Goal: Task Accomplishment & Management: Manage account settings

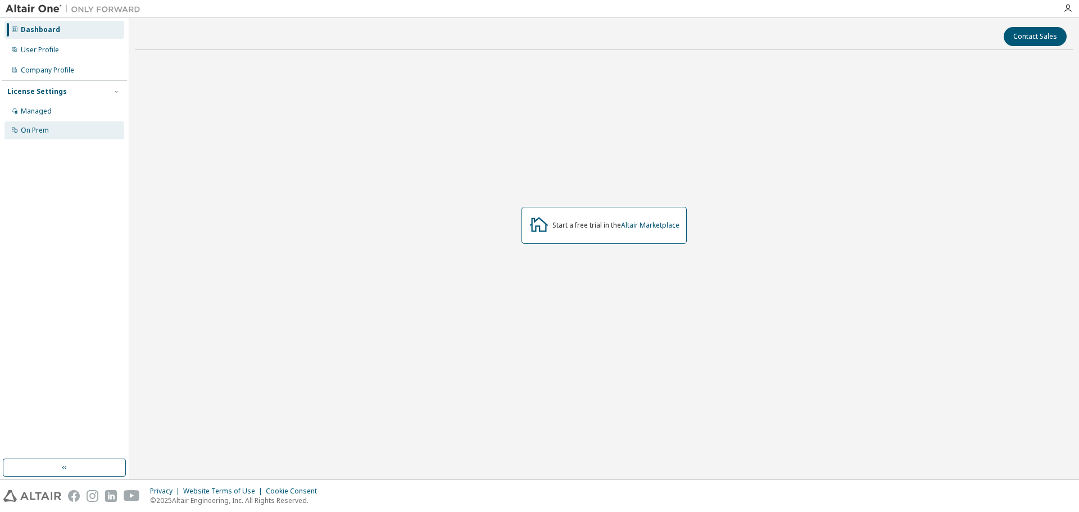
click at [53, 125] on div "On Prem" at bounding box center [64, 130] width 120 height 18
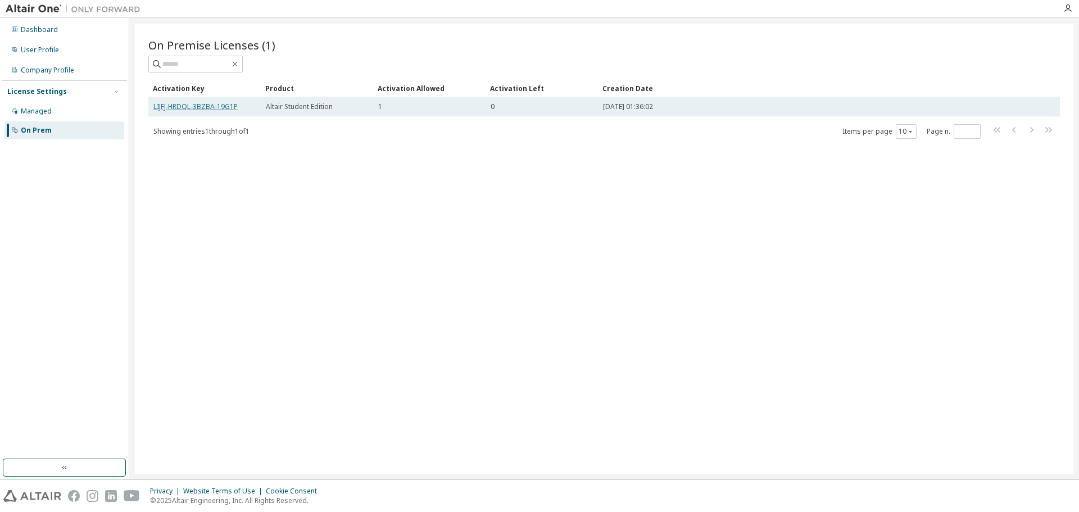
click at [212, 108] on link "LIJFJ-HRDQL-3BZBA-19G1P" at bounding box center [195, 107] width 84 height 10
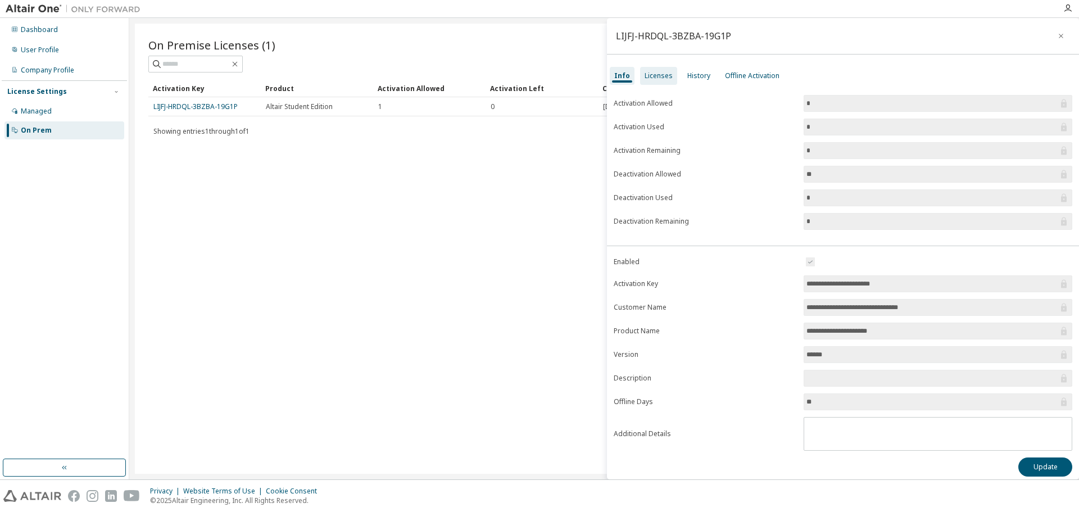
click at [659, 76] on div "Licenses" at bounding box center [659, 75] width 28 height 9
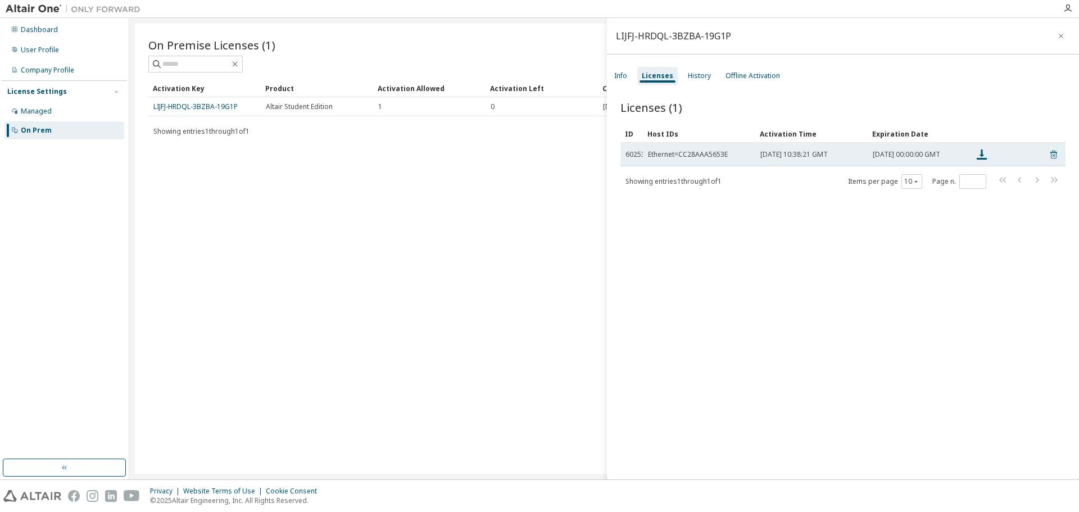
click at [1052, 157] on icon at bounding box center [1054, 154] width 10 height 13
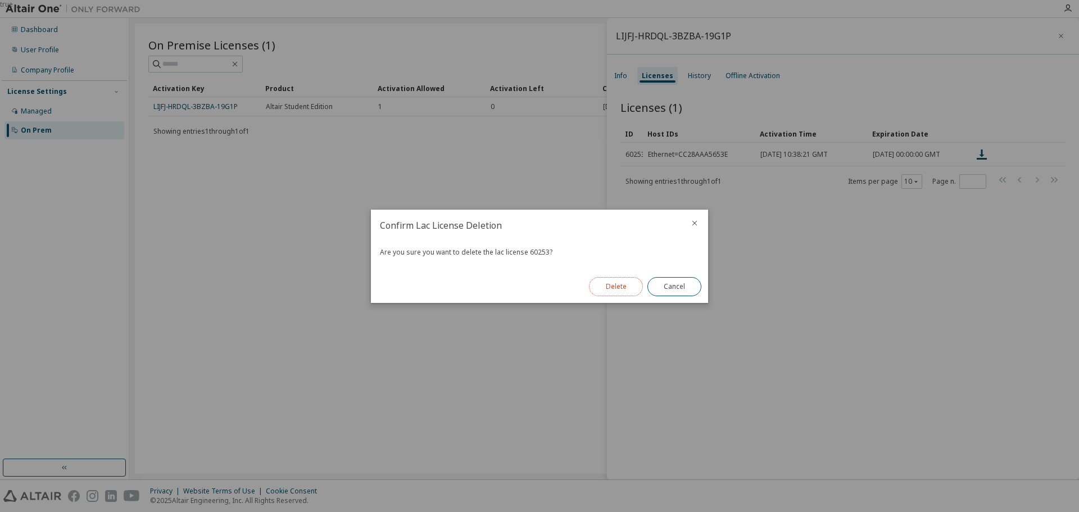
click at [610, 288] on button "Delete" at bounding box center [616, 286] width 54 height 19
click at [677, 283] on button "Close" at bounding box center [674, 286] width 54 height 19
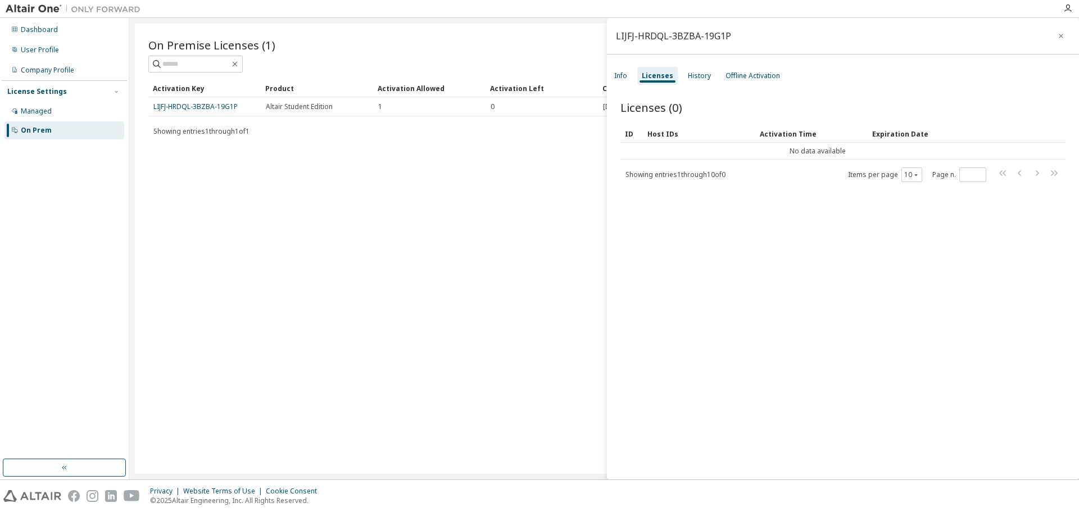
click at [489, 170] on div "On Premise Licenses (1) Clear Load Save Save As Field Operator Value Select fil…" at bounding box center [604, 249] width 938 height 450
drag, startPoint x: 404, startPoint y: 175, endPoint x: 470, endPoint y: 158, distance: 68.4
click at [404, 176] on div "On Premise Licenses (1) Clear Load Save Save As Field Operator Value Select fil…" at bounding box center [604, 249] width 938 height 450
